Goal: Find specific page/section: Find specific page/section

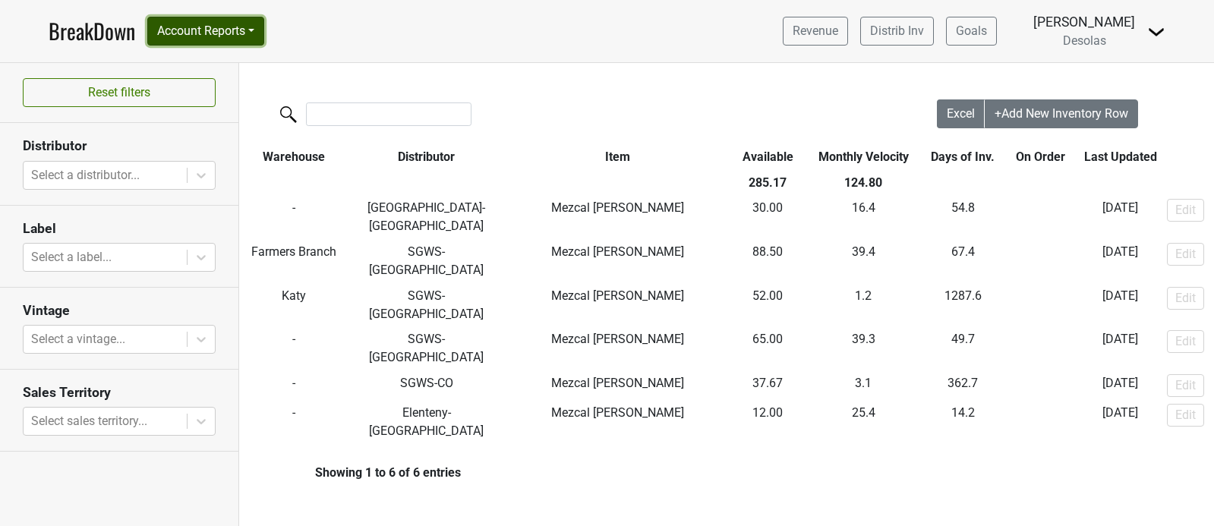
click at [215, 32] on button "Account Reports" at bounding box center [205, 31] width 117 height 29
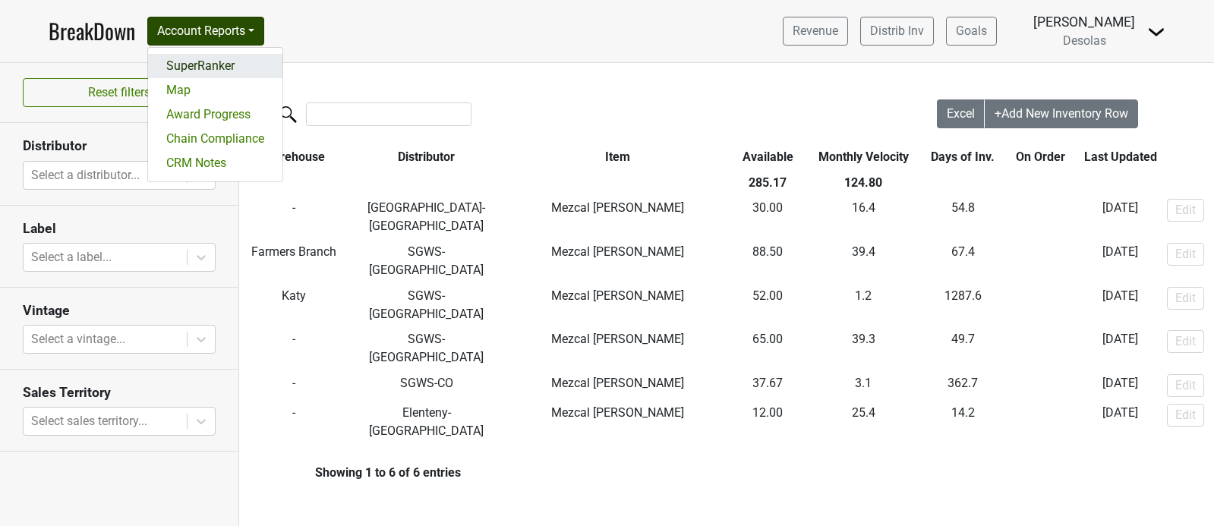
click at [218, 68] on link "SuperRanker" at bounding box center [215, 66] width 134 height 24
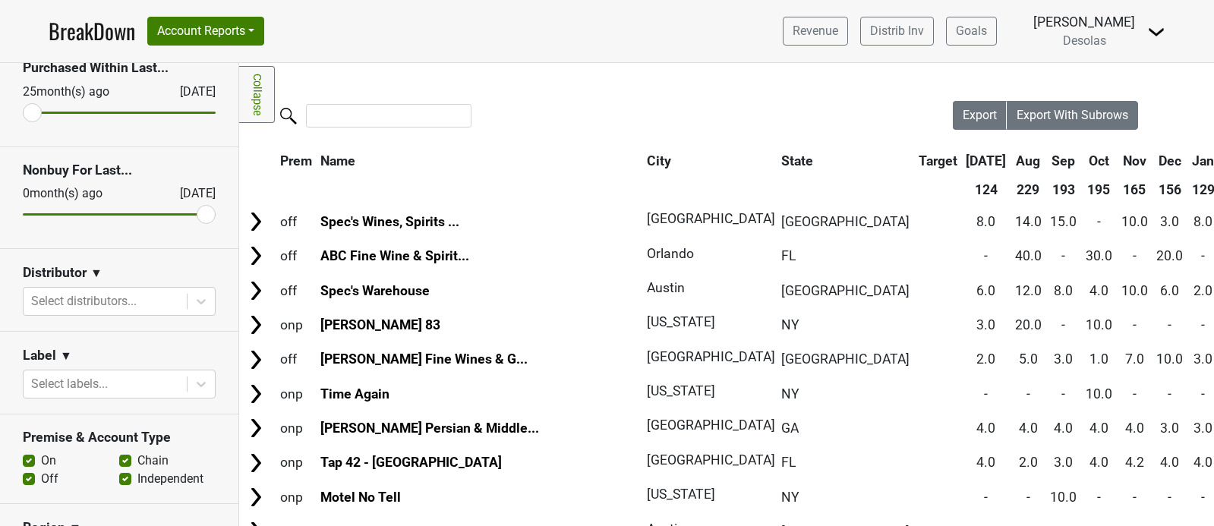
scroll to position [92, 0]
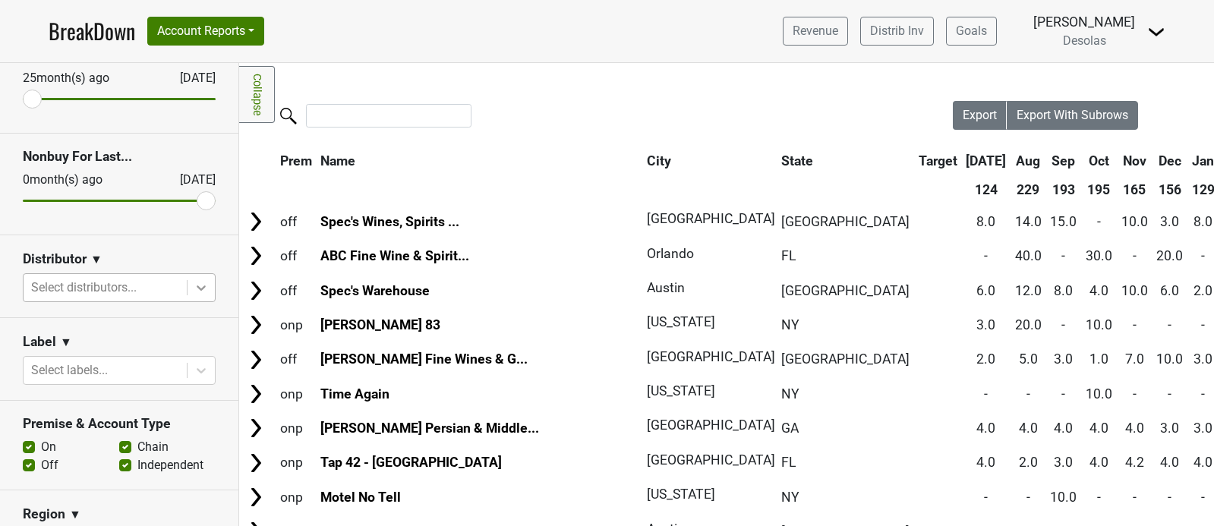
click at [201, 288] on icon at bounding box center [201, 288] width 9 height 5
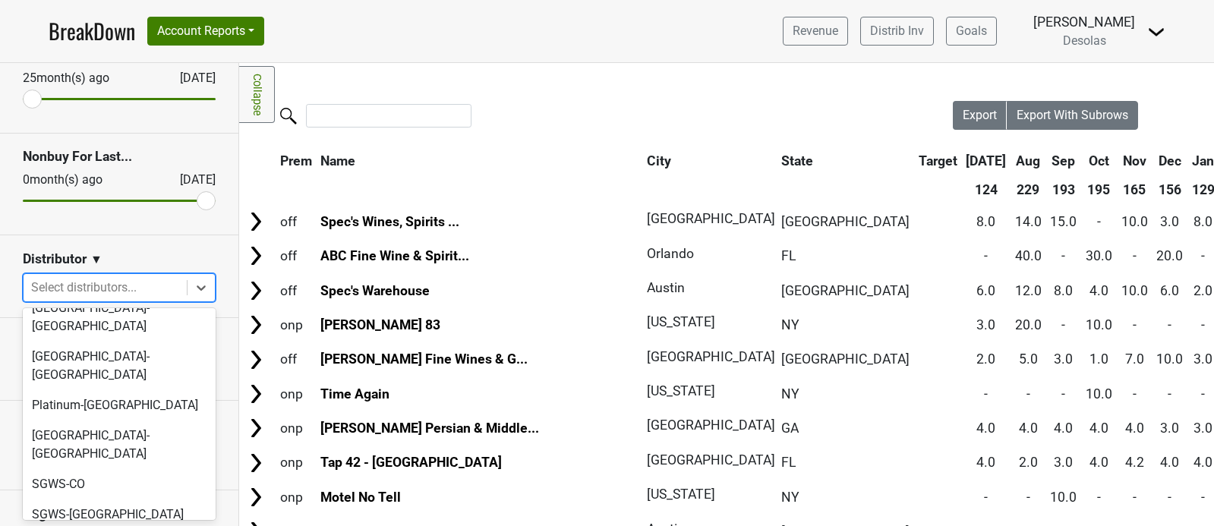
scroll to position [129, 0]
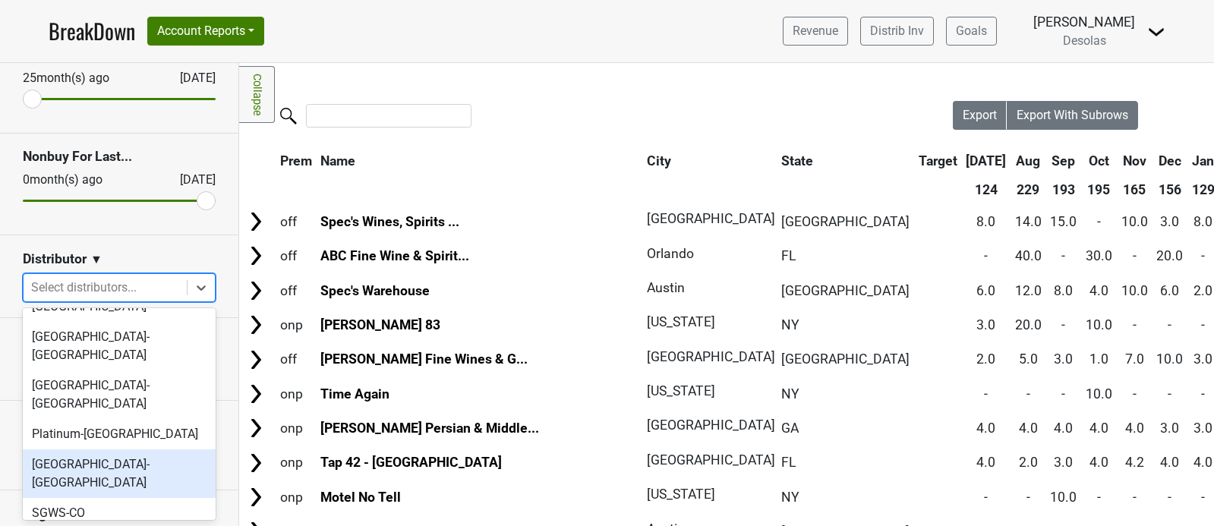
click at [111, 450] on div "[GEOGRAPHIC_DATA]-[GEOGRAPHIC_DATA]" at bounding box center [119, 474] width 193 height 49
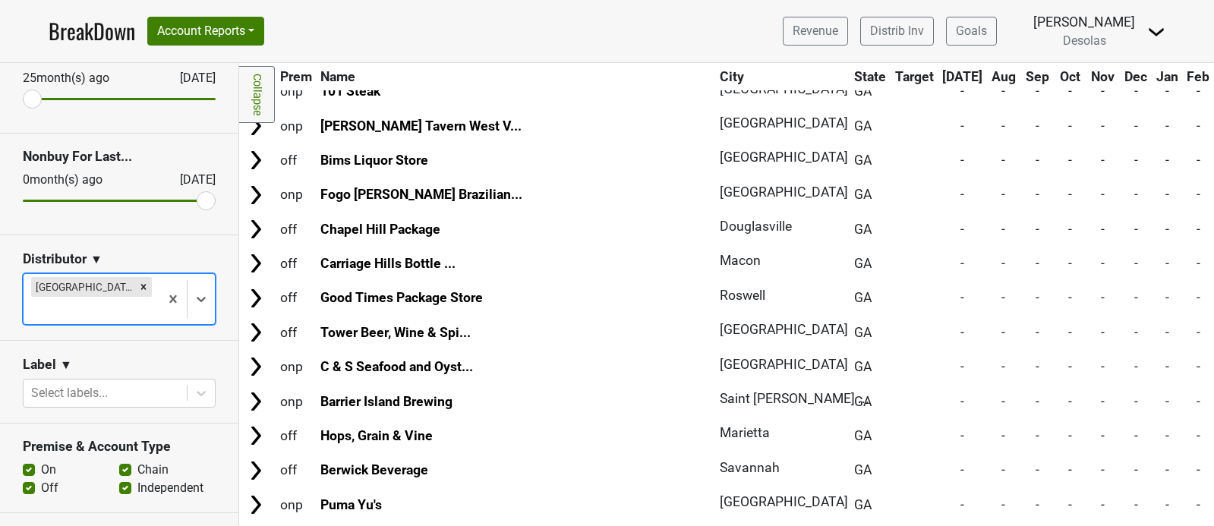
scroll to position [0, 0]
